Goal: Book appointment/travel/reservation

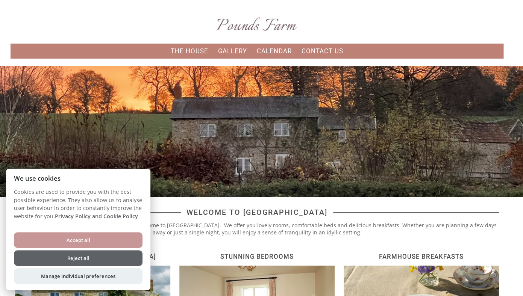
click at [83, 257] on button "Reject all" at bounding box center [78, 259] width 129 height 16
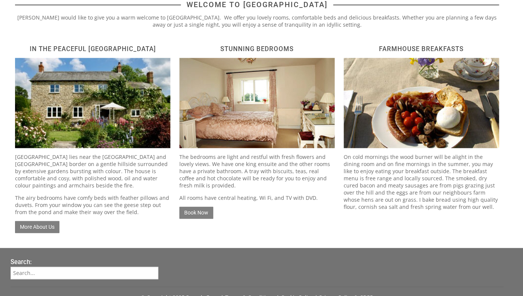
scroll to position [199, 0]
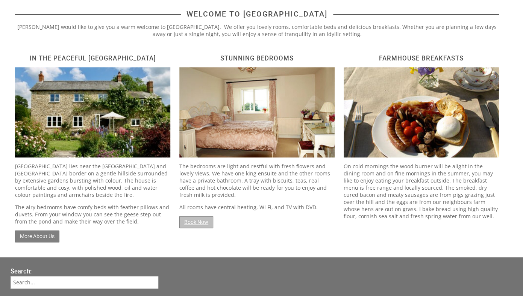
click at [196, 220] on link "Book Now" at bounding box center [196, 222] width 34 height 12
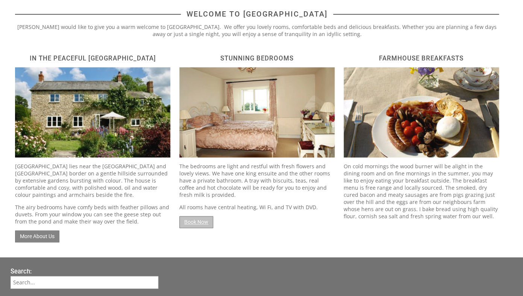
scroll to position [116, 0]
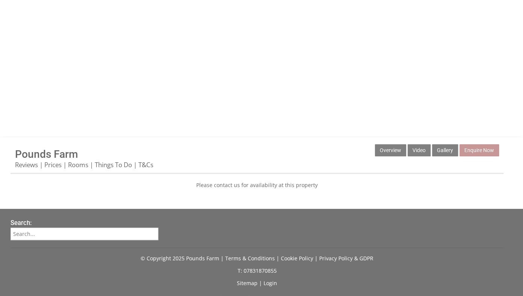
scroll to position [84, 0]
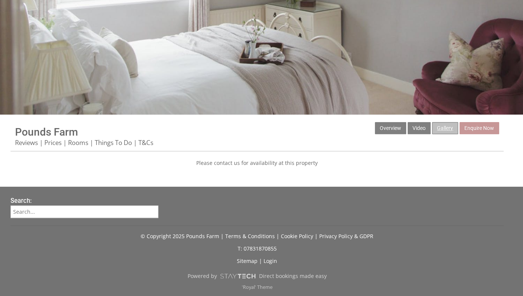
click at [458, 125] on link "Gallery" at bounding box center [445, 128] width 26 height 12
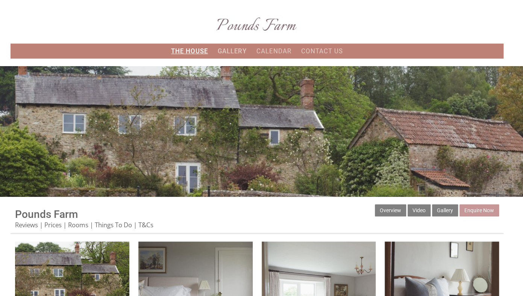
click at [192, 51] on link "The House" at bounding box center [189, 51] width 37 height 8
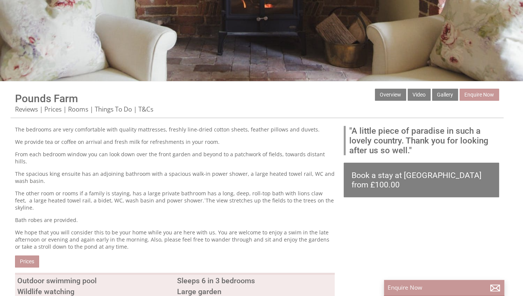
scroll to position [47, 0]
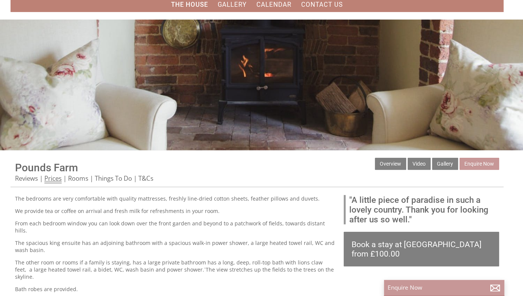
click at [53, 177] on link "Prices" at bounding box center [52, 178] width 17 height 9
